Goal: Navigation & Orientation: Find specific page/section

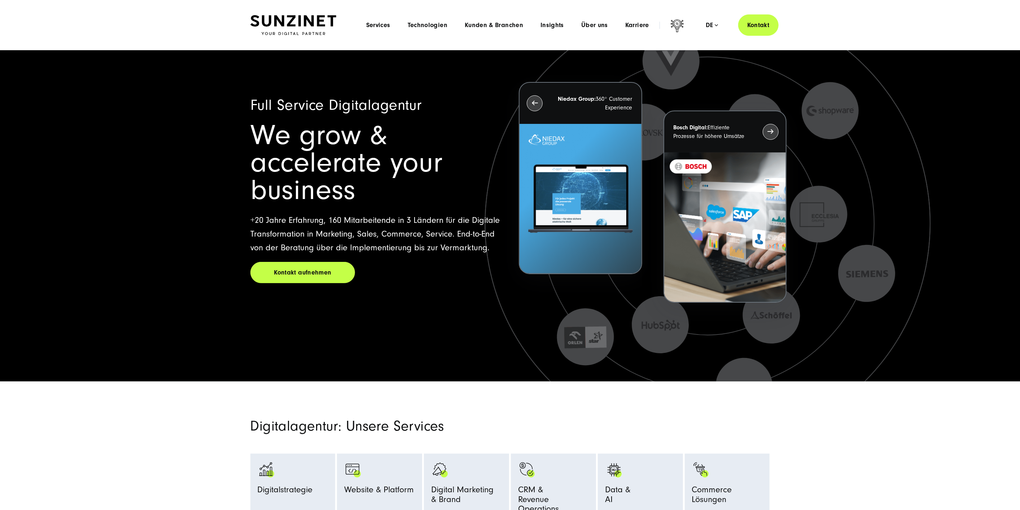
click at [565, 27] on li "Insights Menu Expertenwissen Wir teilen unser Expertenwissen zu den neuesten Tr…" at bounding box center [552, 25] width 41 height 8
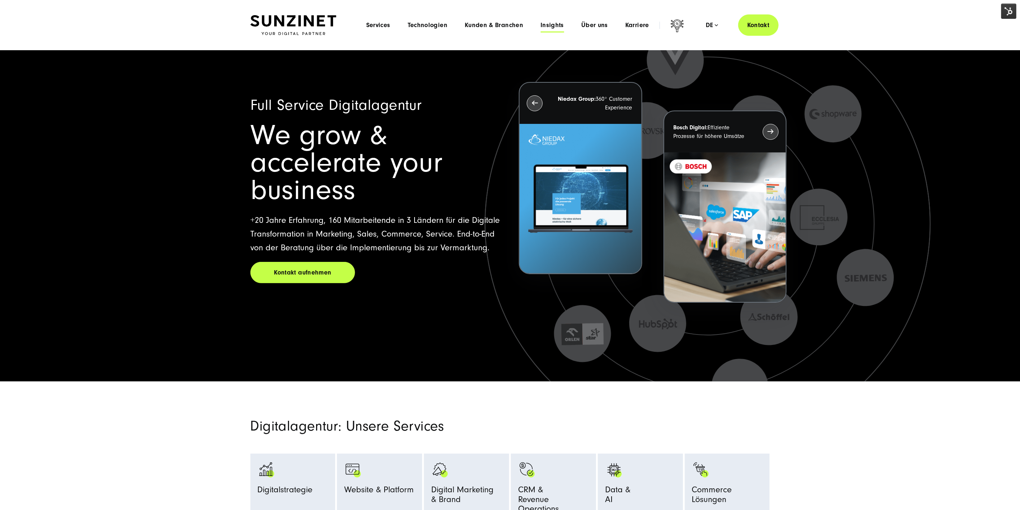
click at [560, 25] on span "Insights" at bounding box center [552, 25] width 23 height 7
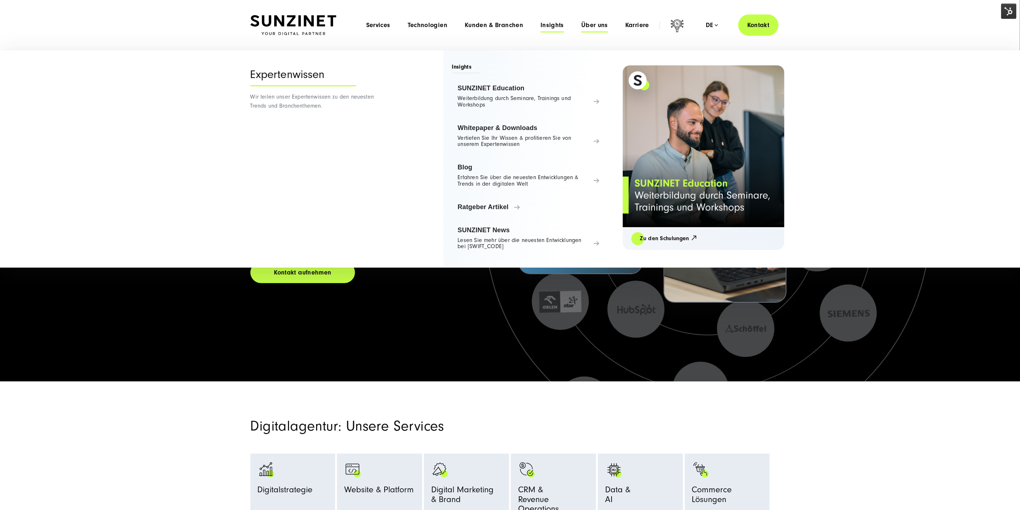
click at [585, 24] on span "Über uns" at bounding box center [594, 25] width 27 height 7
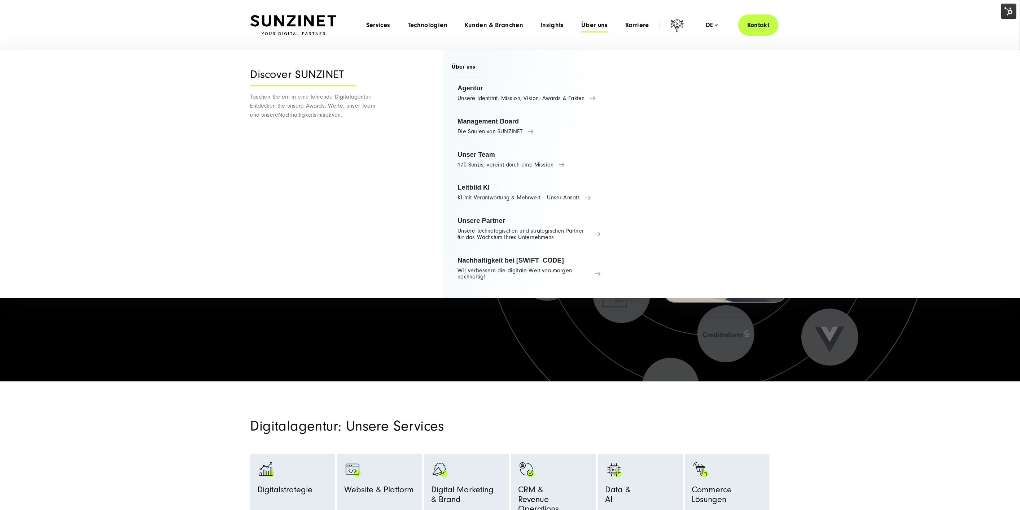
click at [622, 416] on section "Digitalagentur: Unsere Services Digitalstrategie Strategie Beratung Prozessopti…" at bounding box center [510, 491] width 1020 height 220
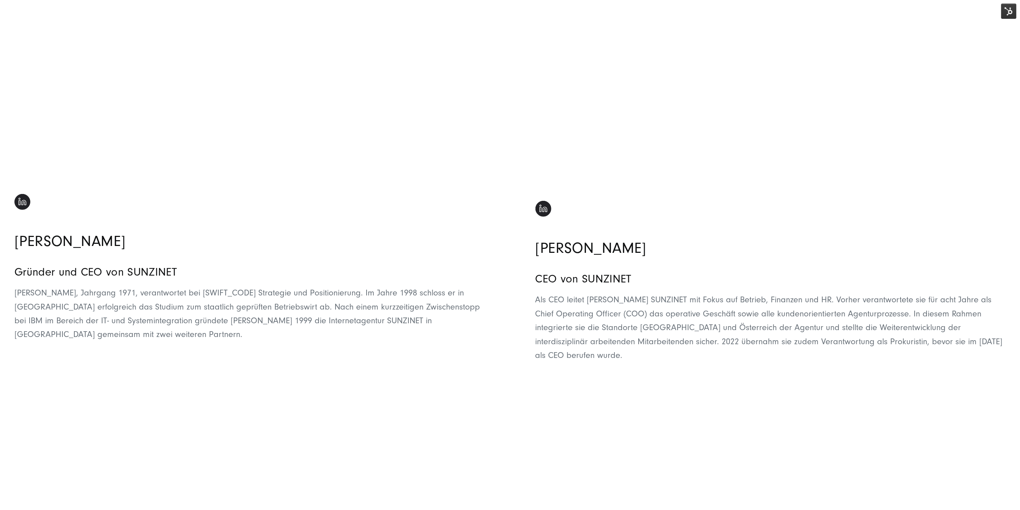
scroll to position [561, 0]
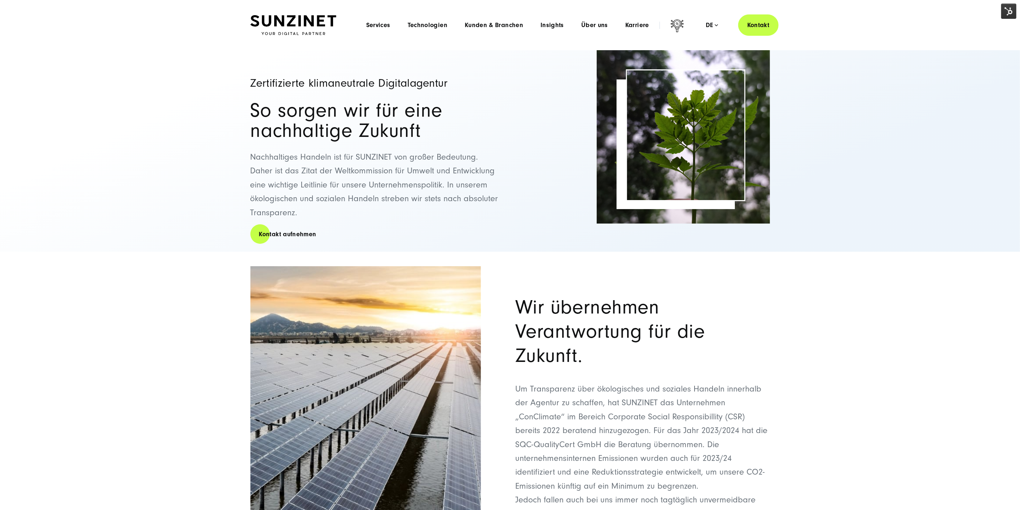
click at [846, 160] on div "Zertifizierte klimaneutrale Digitalagentur So sorgen wir für eine nachhaltige Z…" at bounding box center [510, 150] width 1020 height 201
click at [601, 22] on span "Über uns" at bounding box center [594, 25] width 27 height 7
drag, startPoint x: 763, startPoint y: 369, endPoint x: 751, endPoint y: 358, distance: 15.6
click at [761, 367] on div "Wir übernehmen Verantwortung für die Zukunft. Um Transparenz über ökologisches …" at bounding box center [642, 502] width 255 height 472
click at [505, 22] on span "Kunden & Branchen" at bounding box center [494, 25] width 58 height 7
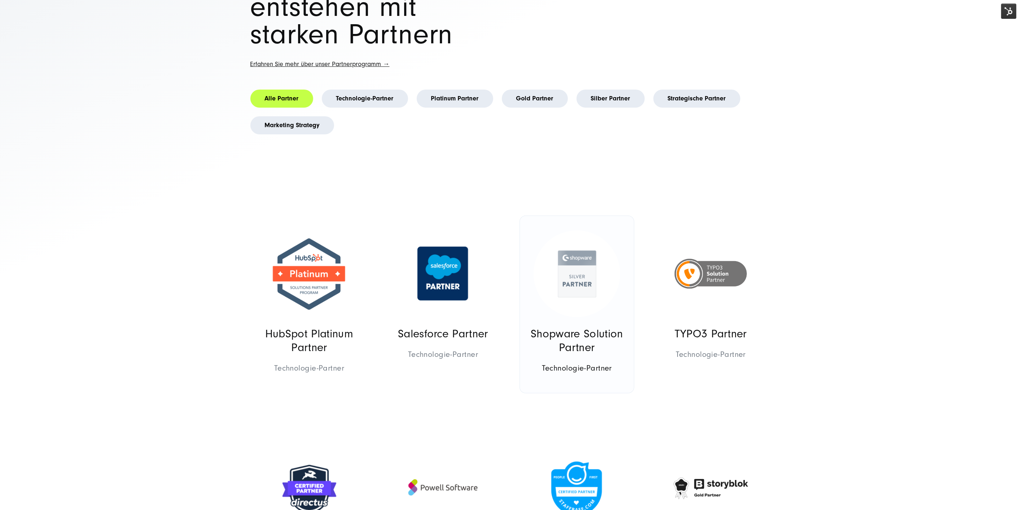
scroll to position [240, 0]
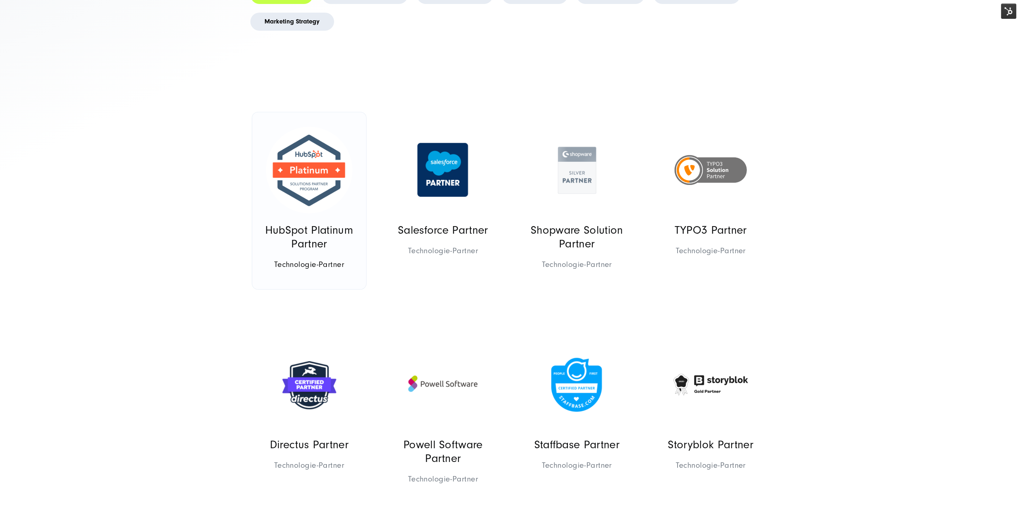
click at [313, 221] on link "HubSpot Platinum Partner Technologie-Partner Technologie-Partner Platinum Partn…" at bounding box center [309, 200] width 114 height 177
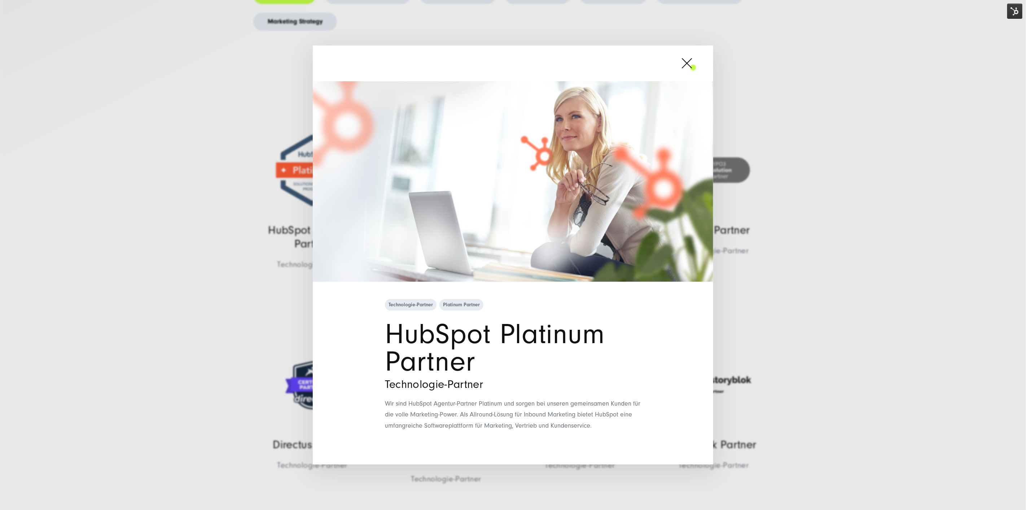
click at [696, 58] on span at bounding box center [696, 63] width 0 height 18
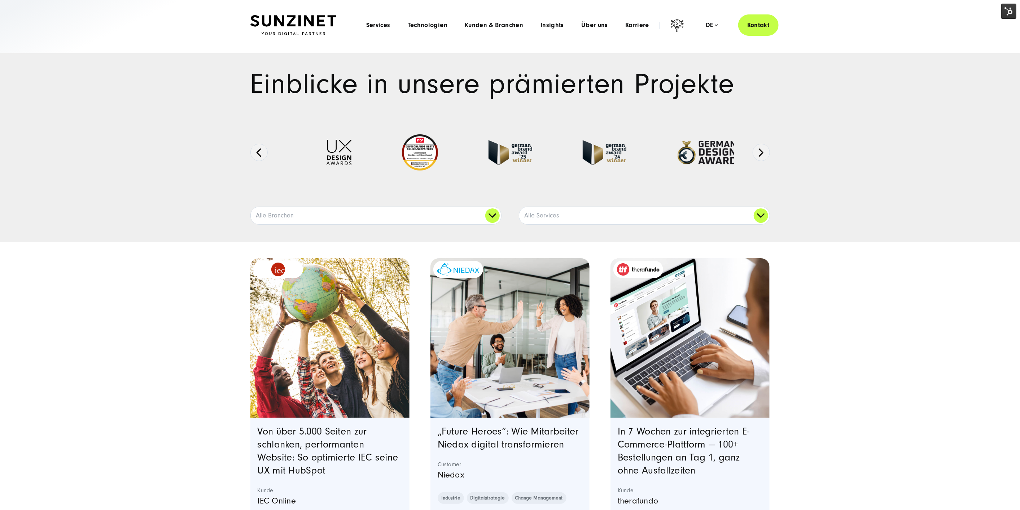
drag, startPoint x: 537, startPoint y: 334, endPoint x: 542, endPoint y: 336, distance: 5.7
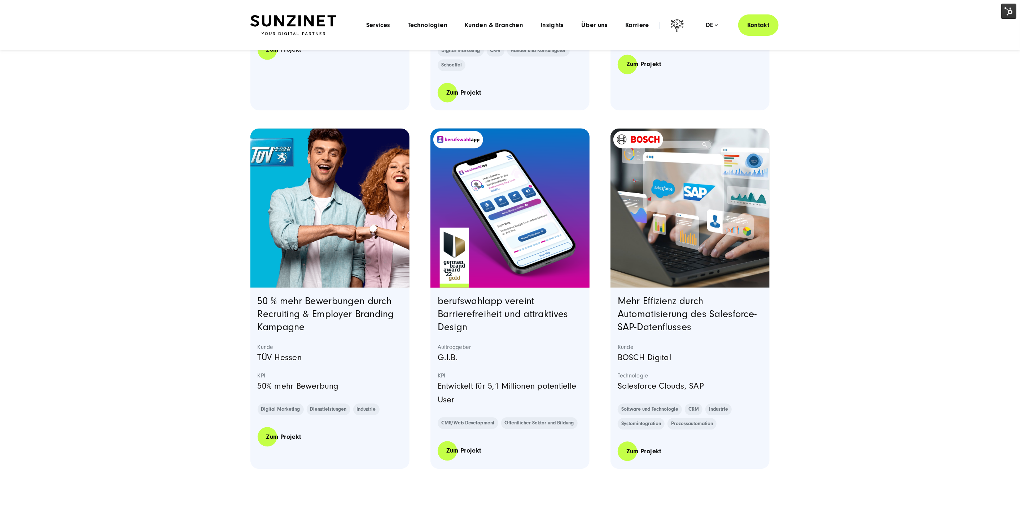
scroll to position [1203, 0]
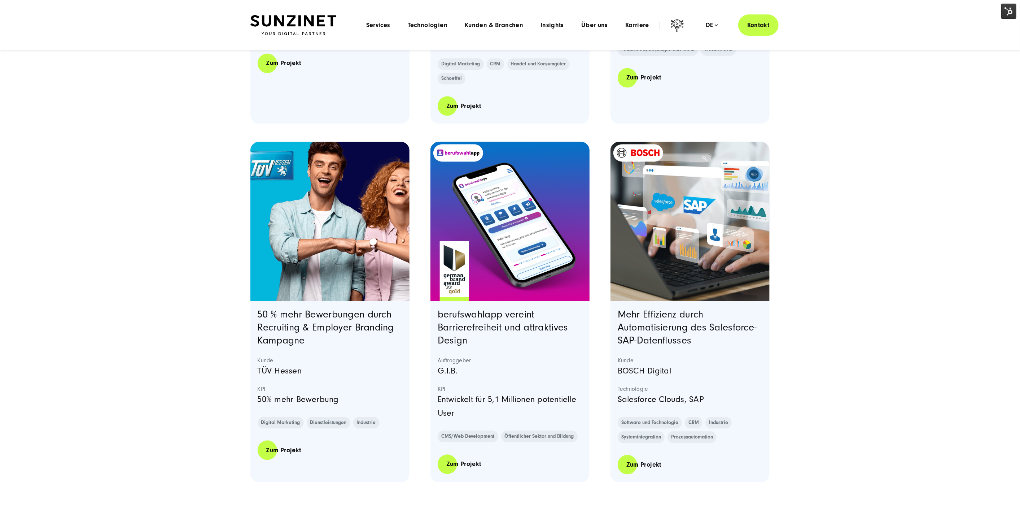
click at [317, 31] on img at bounding box center [293, 25] width 86 height 20
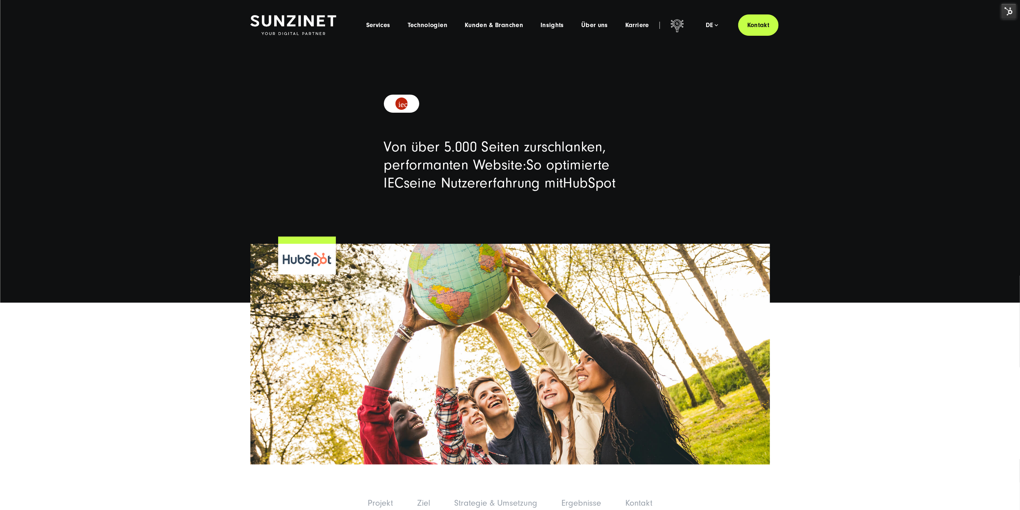
drag, startPoint x: 290, startPoint y: 173, endPoint x: 404, endPoint y: 308, distance: 176.4
click at [291, 173] on div "Von über 5.000 Seiten zur schlanken, performanten Website : So optimierte IEC s…" at bounding box center [510, 164] width 1020 height 89
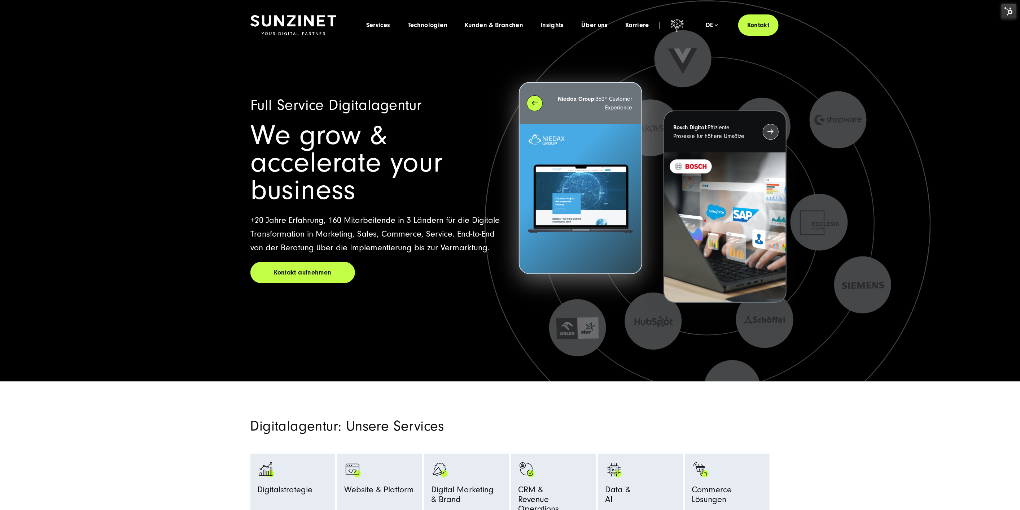
drag, startPoint x: 609, startPoint y: 139, endPoint x: 606, endPoint y: 153, distance: 15.0
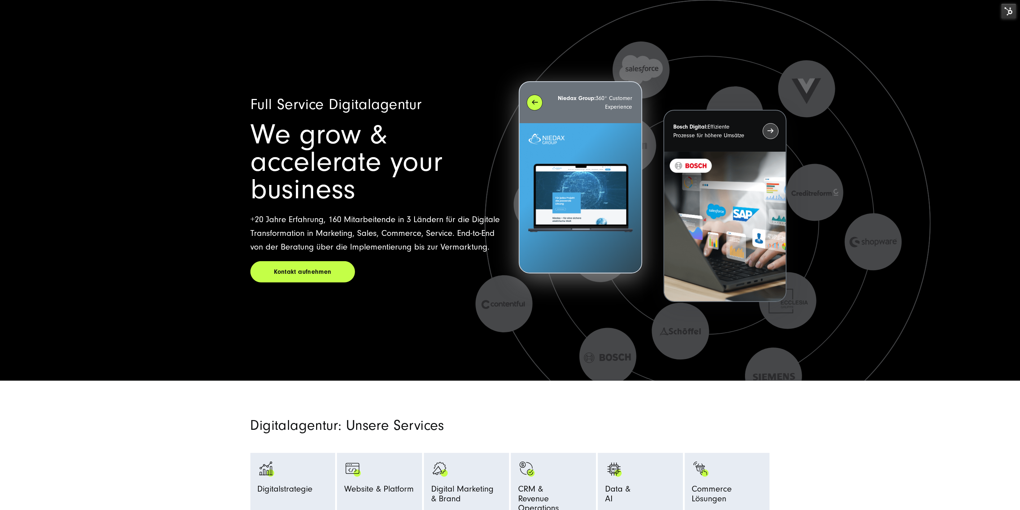
click at [576, 173] on img at bounding box center [581, 198] width 122 height 150
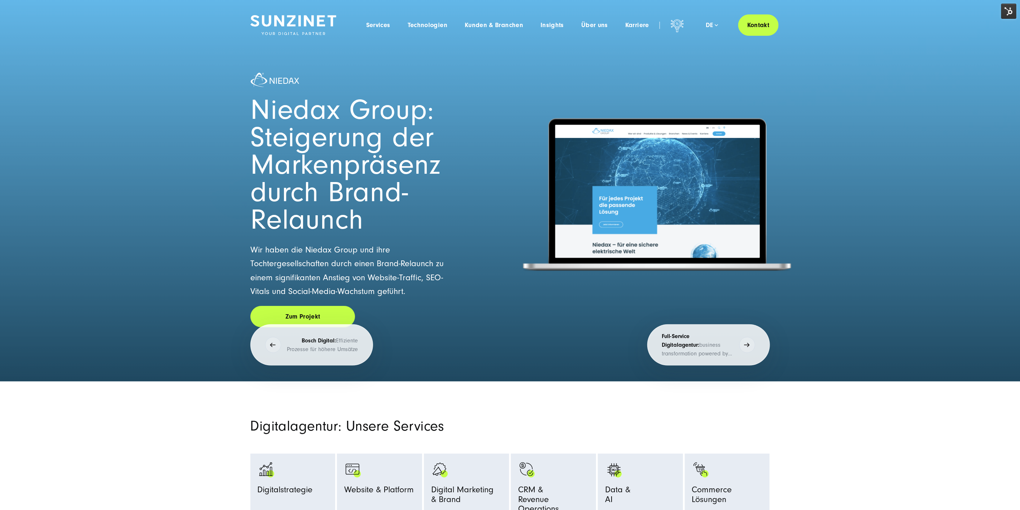
scroll to position [0, 0]
click at [341, 314] on link "Zum Projekt" at bounding box center [302, 316] width 105 height 21
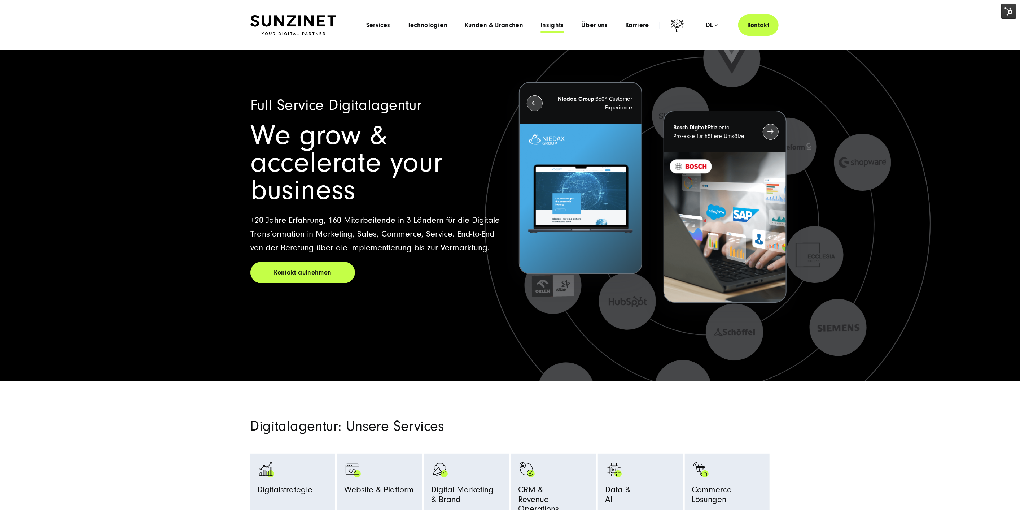
click at [547, 26] on span "Insights" at bounding box center [552, 25] width 23 height 7
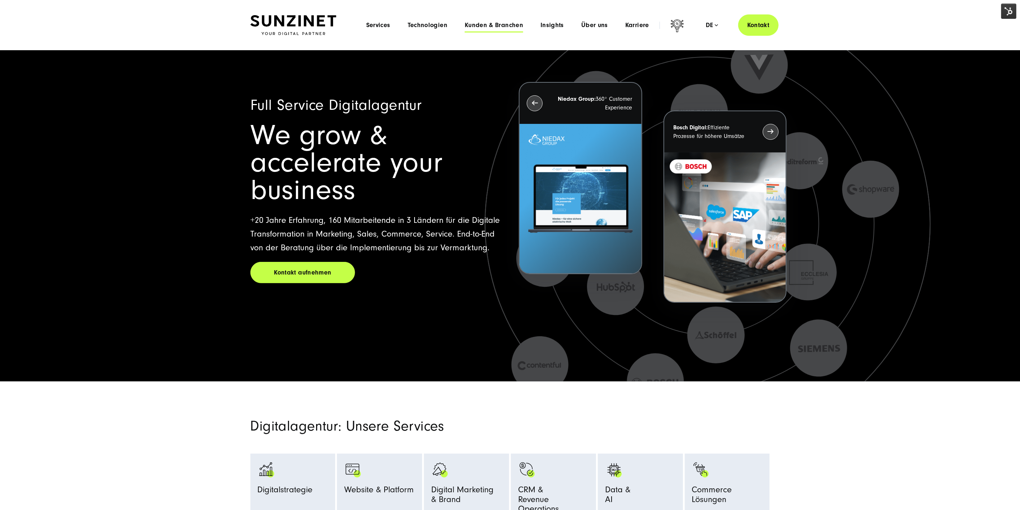
click at [484, 24] on span "Kunden & Branchen" at bounding box center [494, 25] width 58 height 7
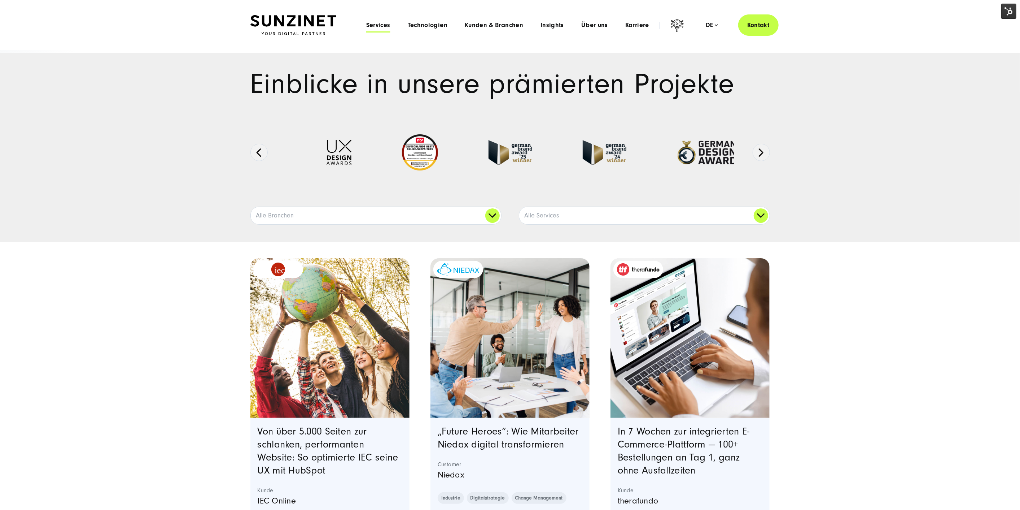
click at [381, 26] on span "Services" at bounding box center [378, 25] width 24 height 7
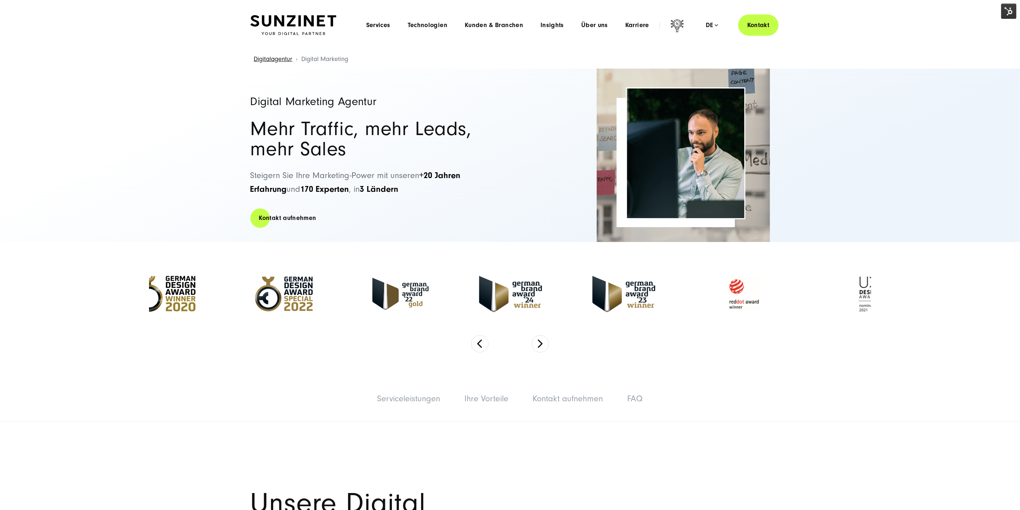
click at [1008, 14] on img at bounding box center [1009, 11] width 15 height 15
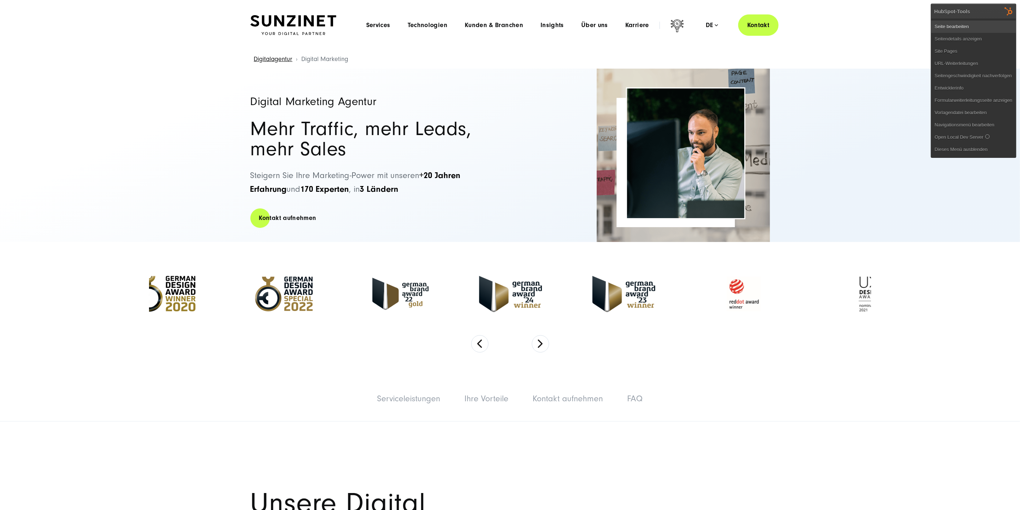
click at [973, 24] on link "Seite bearbeiten" at bounding box center [974, 27] width 85 height 12
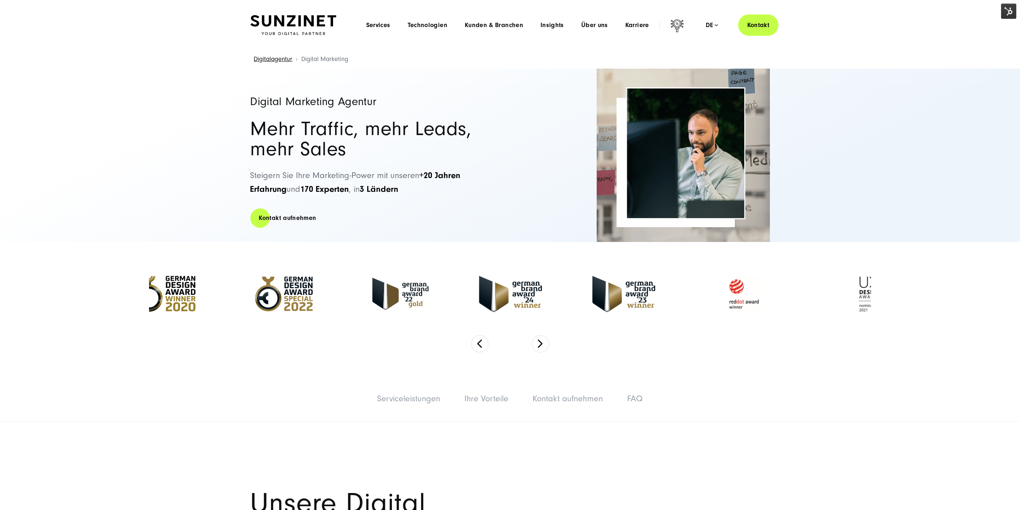
click at [540, 32] on div "Menu Services Menu Full Service Digitalagentur Wir lösen komplexe Herausforderu…" at bounding box center [568, 24] width 421 height 21
click at [549, 22] on span "Insights" at bounding box center [552, 25] width 23 height 7
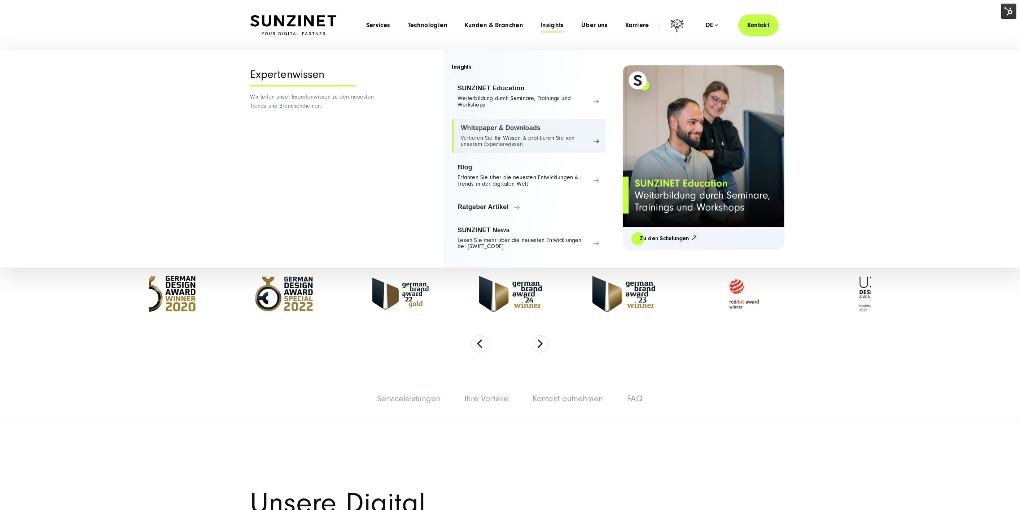
click at [513, 139] on link "Whitepaper & Downloads Vertiefen Sie Ihr Wissen & profitieren Sie von unserem E…" at bounding box center [528, 136] width 153 height 34
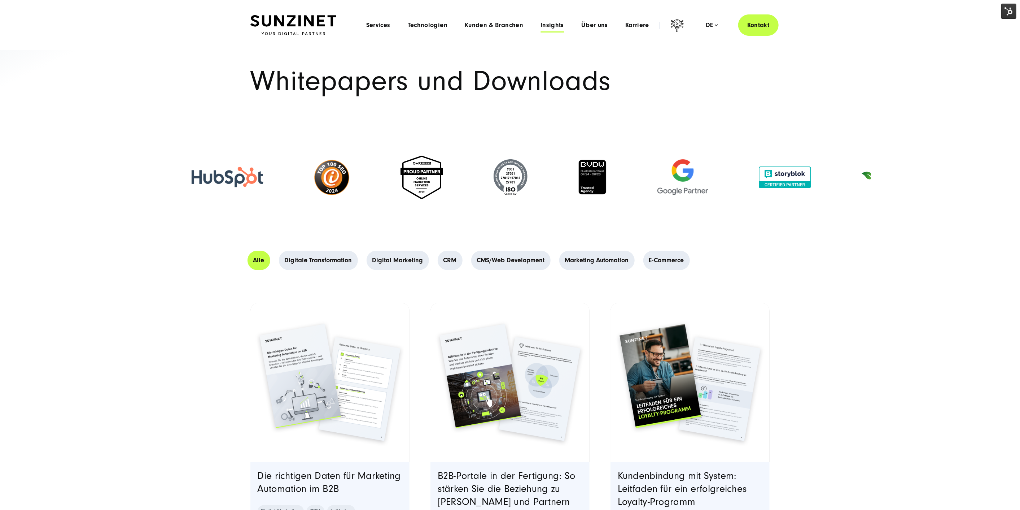
click at [562, 23] on span "Insights" at bounding box center [552, 25] width 23 height 7
click at [604, 26] on span "Über uns" at bounding box center [594, 25] width 27 height 7
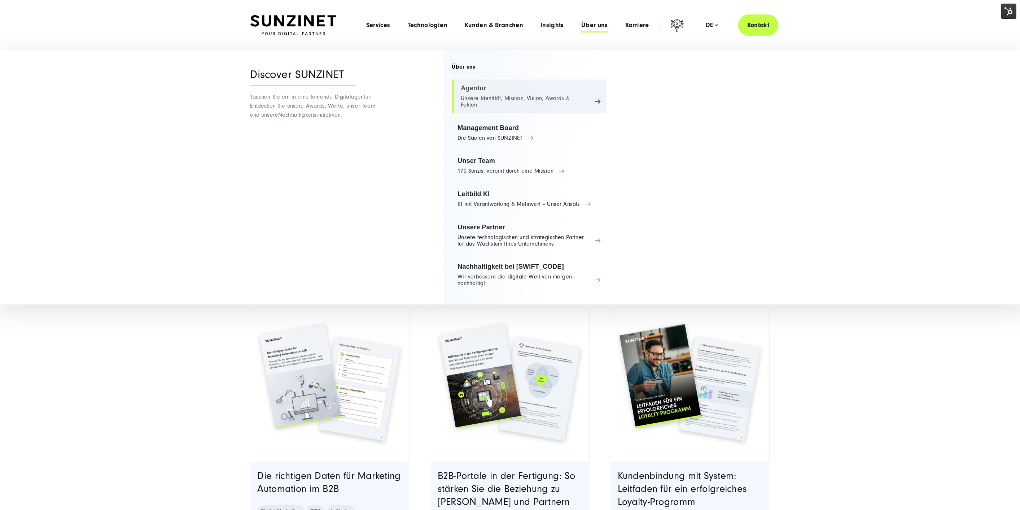
click at [495, 99] on link "Agentur Unsere Identität, Mission, Vision, Awards & Fakten" at bounding box center [529, 96] width 155 height 34
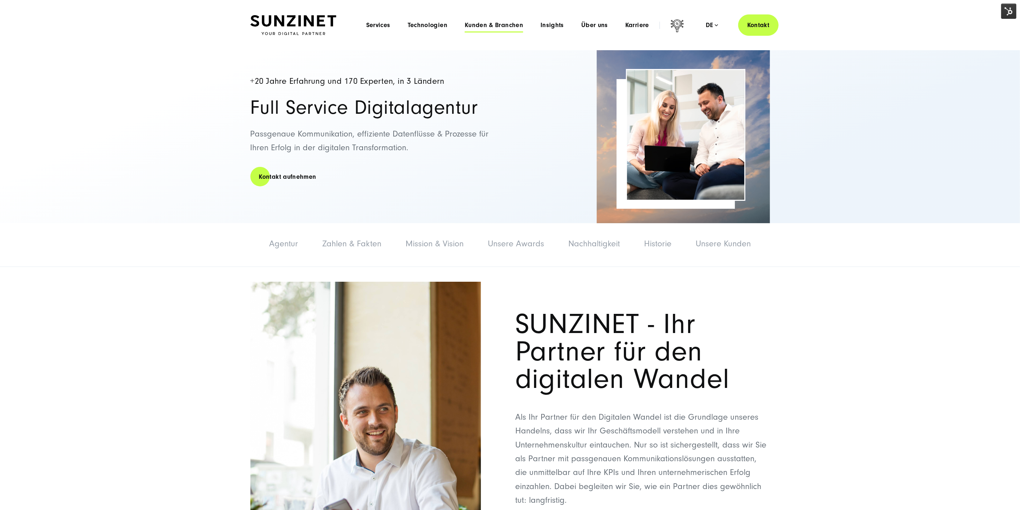
click at [466, 23] on span "Kunden & Branchen" at bounding box center [494, 25] width 58 height 7
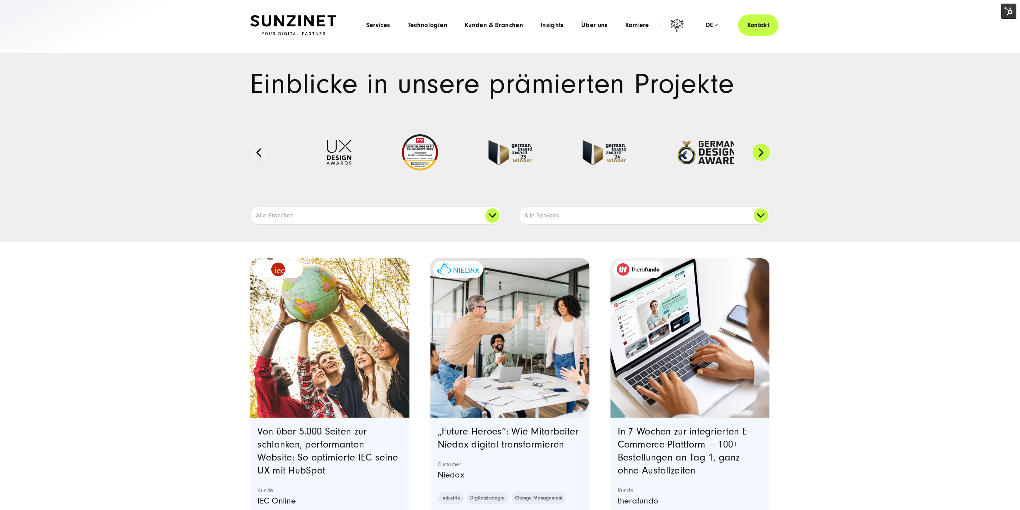
click at [764, 151] on button "Next" at bounding box center [761, 152] width 17 height 17
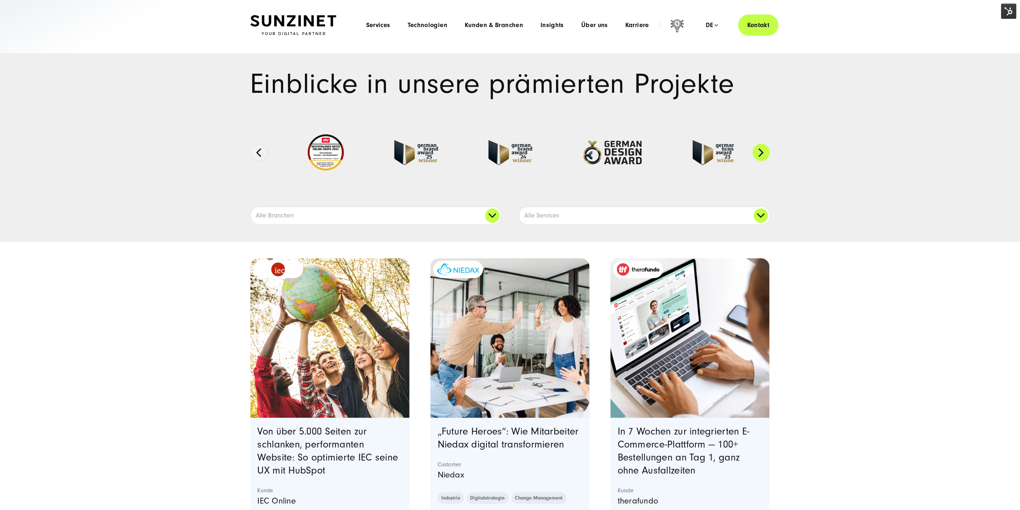
click at [764, 151] on button "Next" at bounding box center [761, 152] width 17 height 17
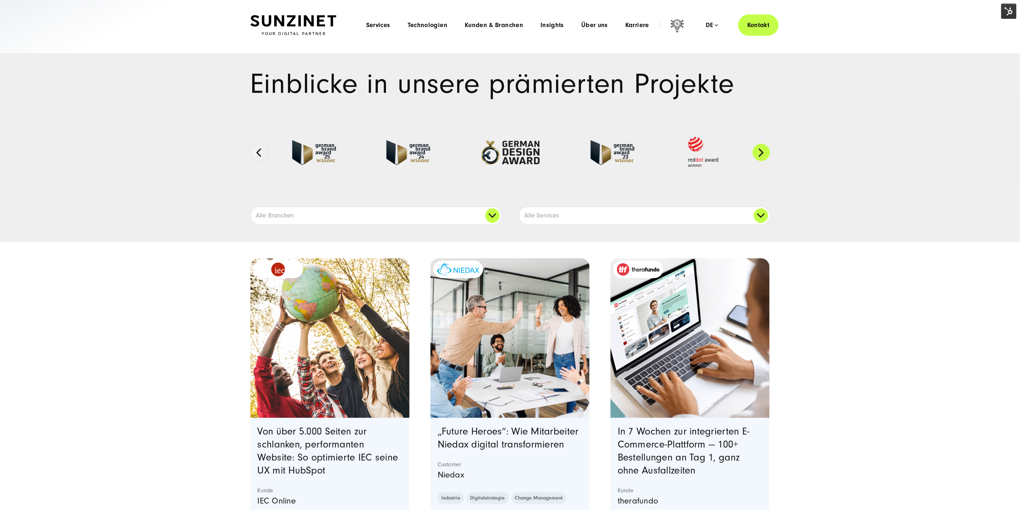
click at [764, 151] on button "Next" at bounding box center [761, 152] width 17 height 17
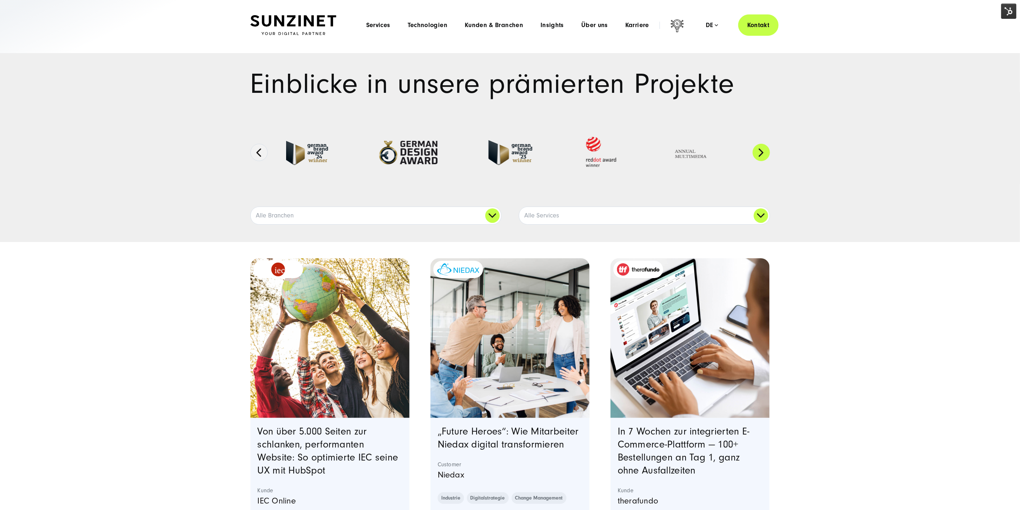
click at [764, 151] on button "Next" at bounding box center [761, 152] width 17 height 17
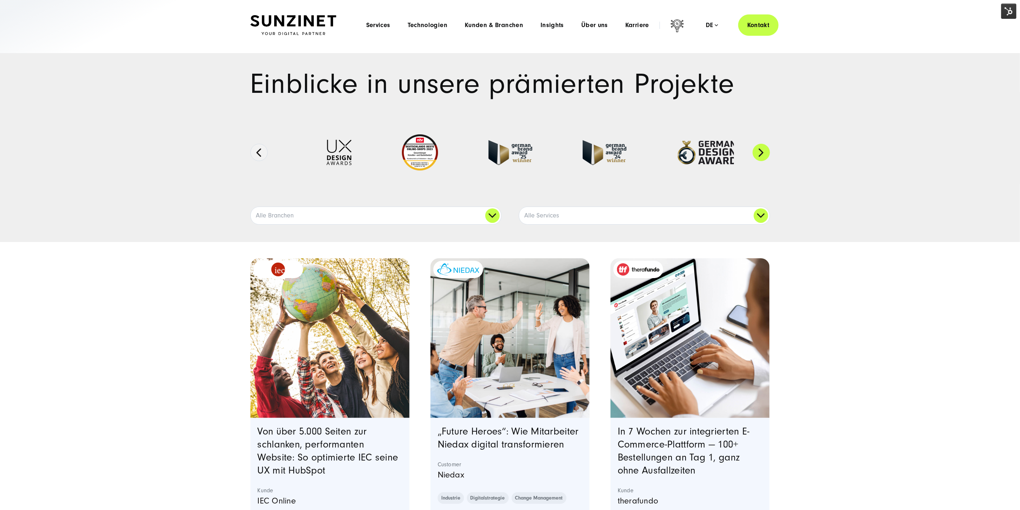
click at [763, 152] on button "Next" at bounding box center [761, 152] width 17 height 17
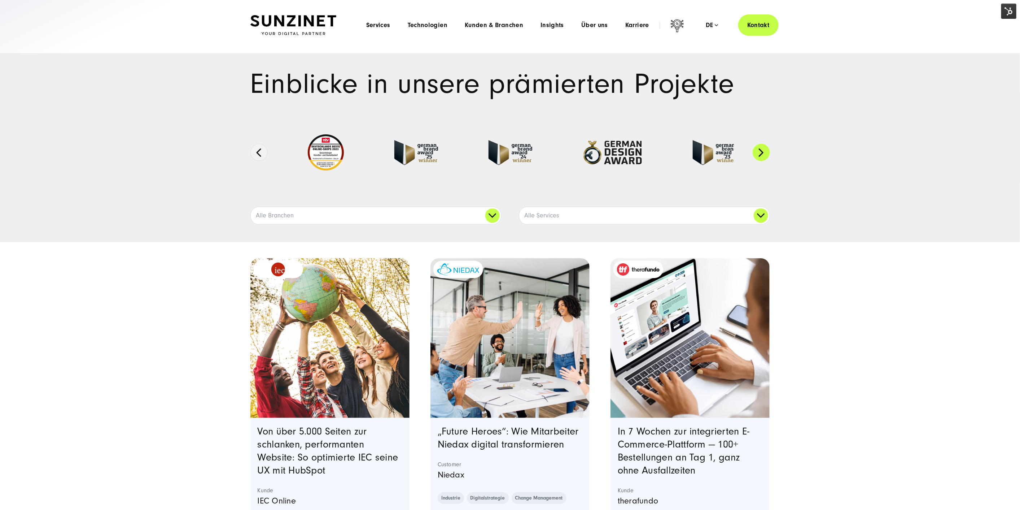
click at [763, 152] on button "Next" at bounding box center [761, 152] width 17 height 17
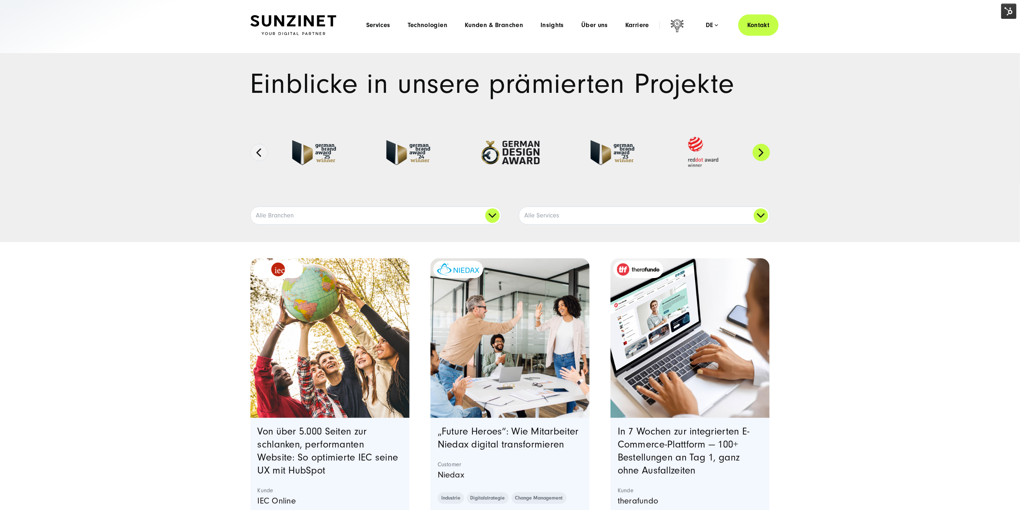
click at [763, 152] on button "Next" at bounding box center [761, 152] width 17 height 17
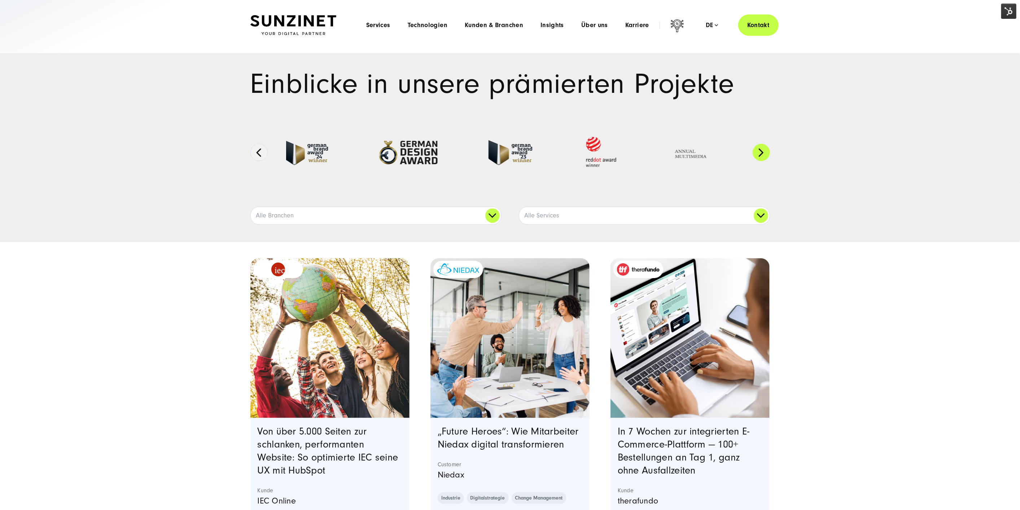
click at [763, 152] on button "Next" at bounding box center [761, 152] width 17 height 17
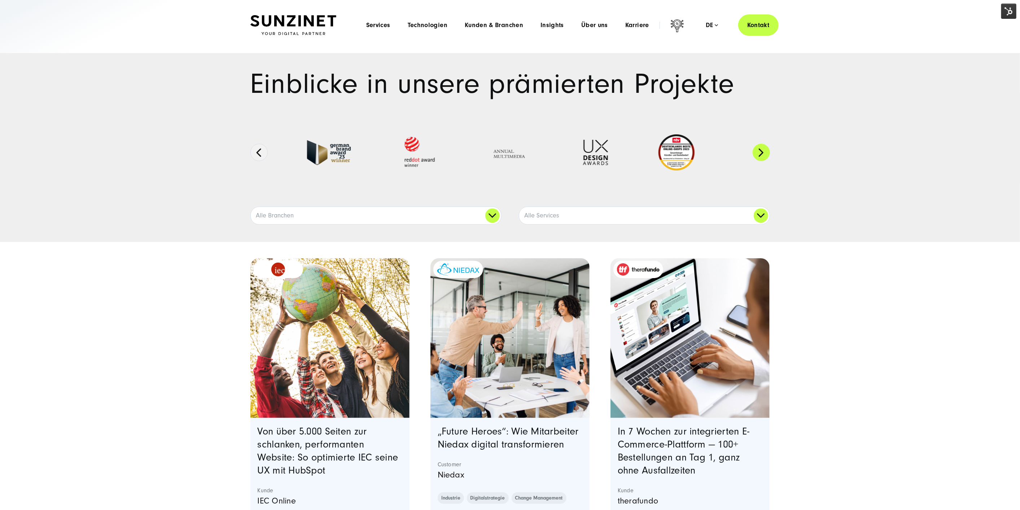
click at [763, 152] on button "Next" at bounding box center [761, 152] width 17 height 17
